Goal: Task Accomplishment & Management: Manage account settings

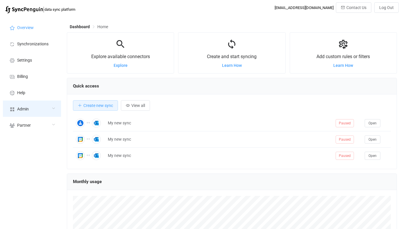
drag, startPoint x: 0, startPoint y: 0, endPoint x: 43, endPoint y: 109, distance: 117.1
click at [43, 109] on div "Admin" at bounding box center [32, 109] width 58 height 16
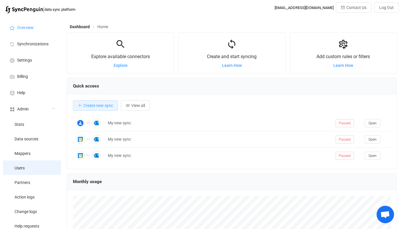
click at [35, 167] on li "Users" at bounding box center [32, 168] width 58 height 15
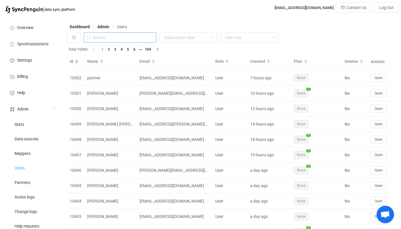
click at [141, 39] on input "text" at bounding box center [120, 37] width 73 height 10
paste input "GEIE"
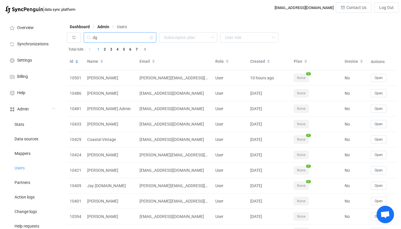
type input "dg"
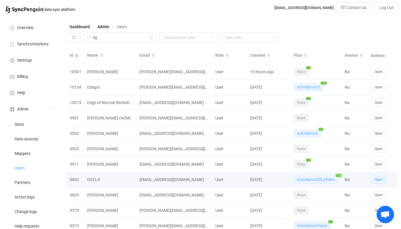
click at [380, 176] on button "Open" at bounding box center [379, 180] width 16 height 8
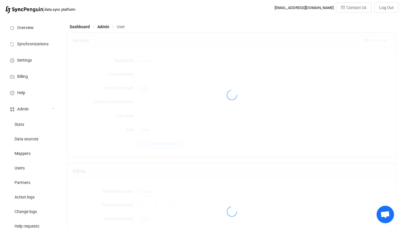
type input "informatique@dgfla.com"
type input "DGFLA"
type input "30"
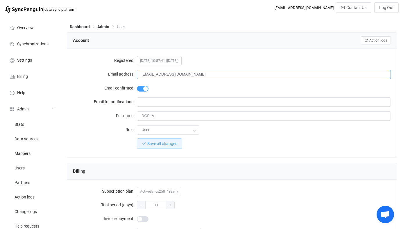
click at [174, 73] on input "informatique@dgfla.com" at bounding box center [264, 74] width 254 height 9
click at [169, 74] on input "informatique@dgfla.com" at bounding box center [264, 74] width 254 height 9
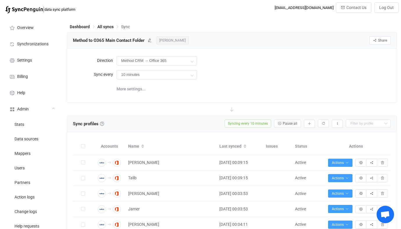
scroll to position [287, 0]
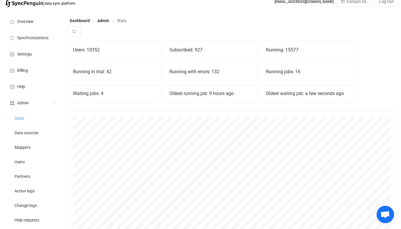
scroll to position [129, 330]
click at [51, 38] on li "Synchronizations" at bounding box center [32, 37] width 58 height 16
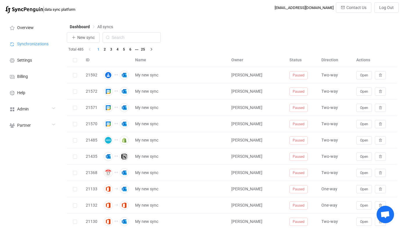
click at [135, 32] on div "Dashboard All syncs" at bounding box center [232, 28] width 330 height 9
click at [136, 38] on input "text" at bounding box center [132, 37] width 58 height 10
type input "icou"
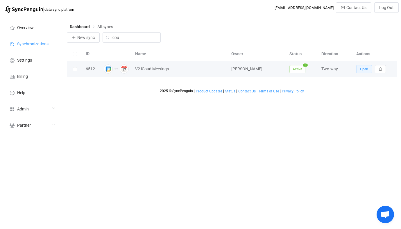
click at [365, 69] on span "Open" at bounding box center [364, 69] width 8 height 4
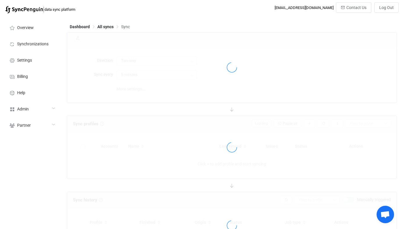
type input "10 minutes"
